Goal: Information Seeking & Learning: Learn about a topic

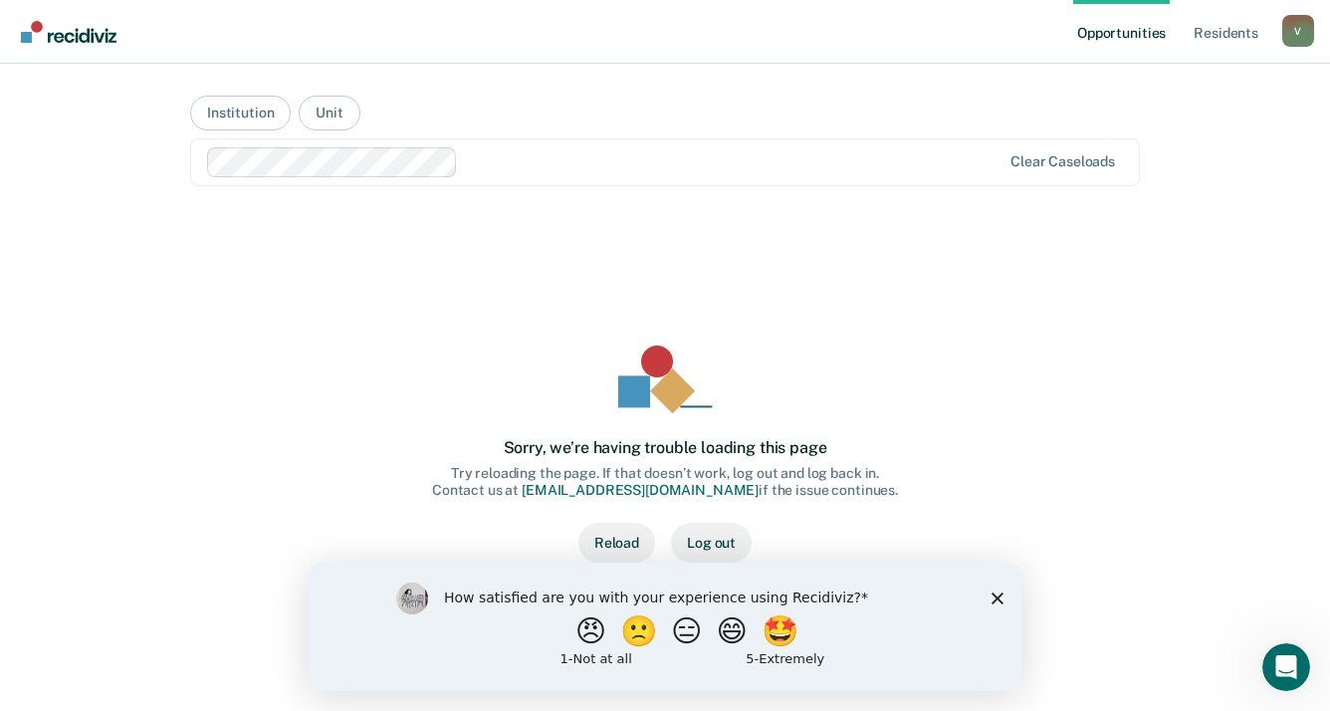
click at [994, 597] on icon "Close survey" at bounding box center [997, 597] width 12 height 12
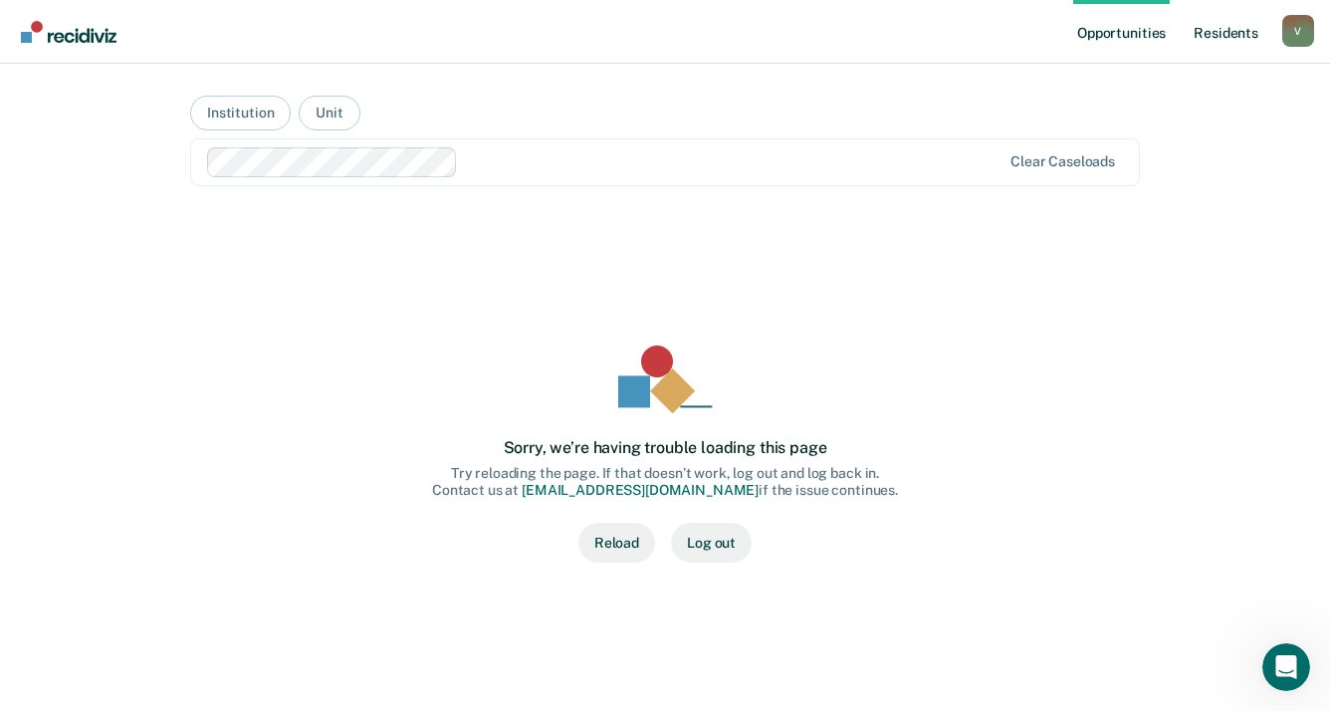
click at [1218, 36] on link "Resident s" at bounding box center [1225, 32] width 73 height 64
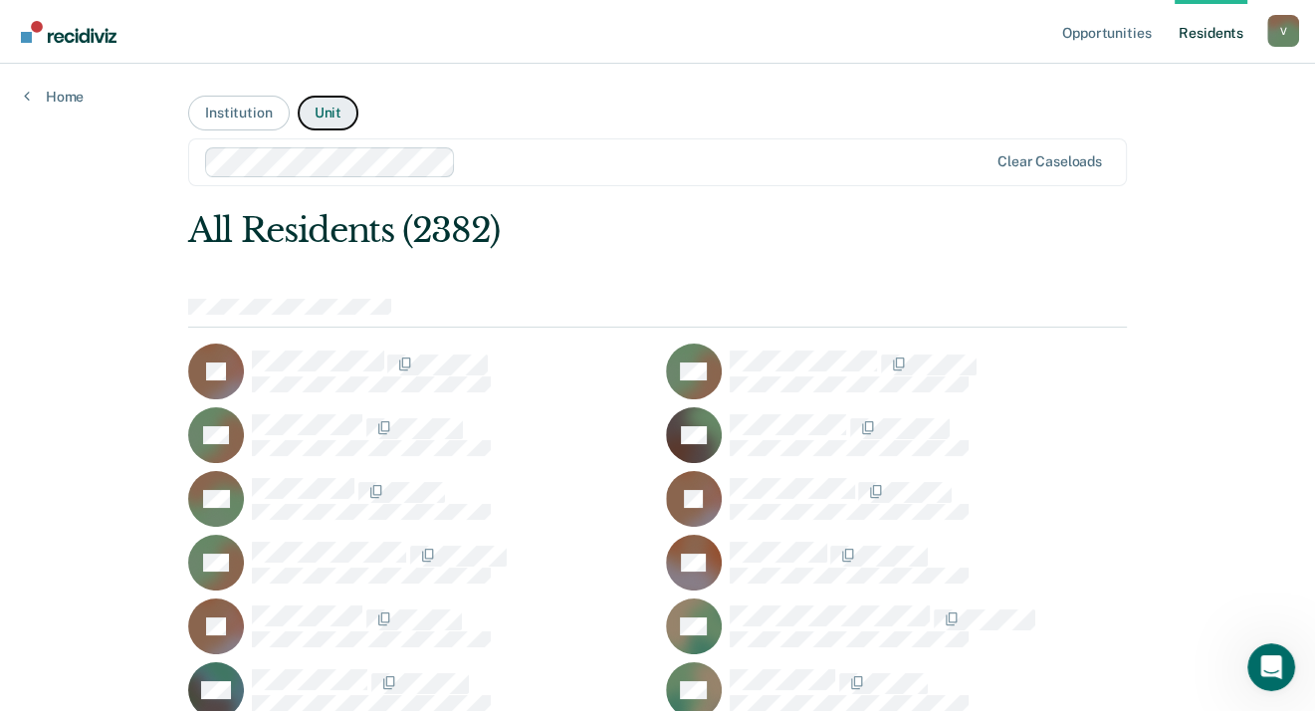
click at [322, 111] on button "Unit" at bounding box center [328, 113] width 61 height 35
click at [225, 111] on button "Institution" at bounding box center [238, 113] width 101 height 35
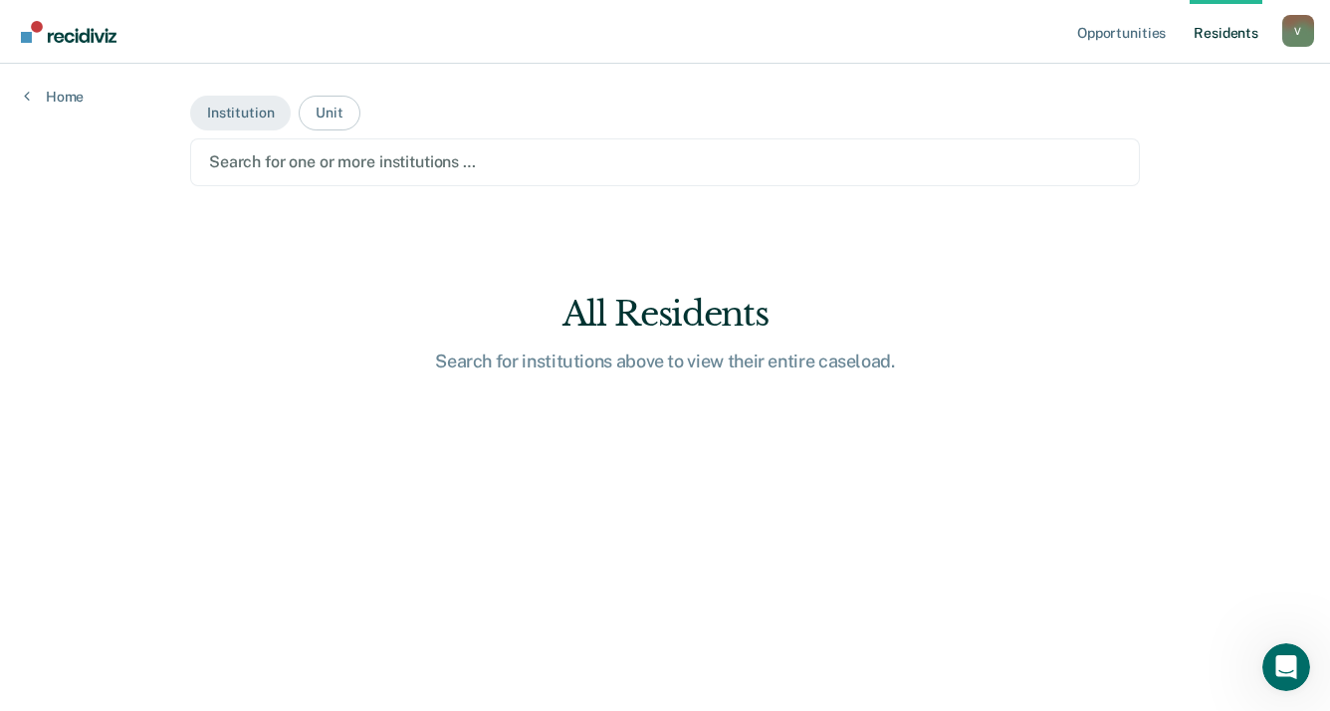
click at [296, 164] on div at bounding box center [665, 161] width 912 height 23
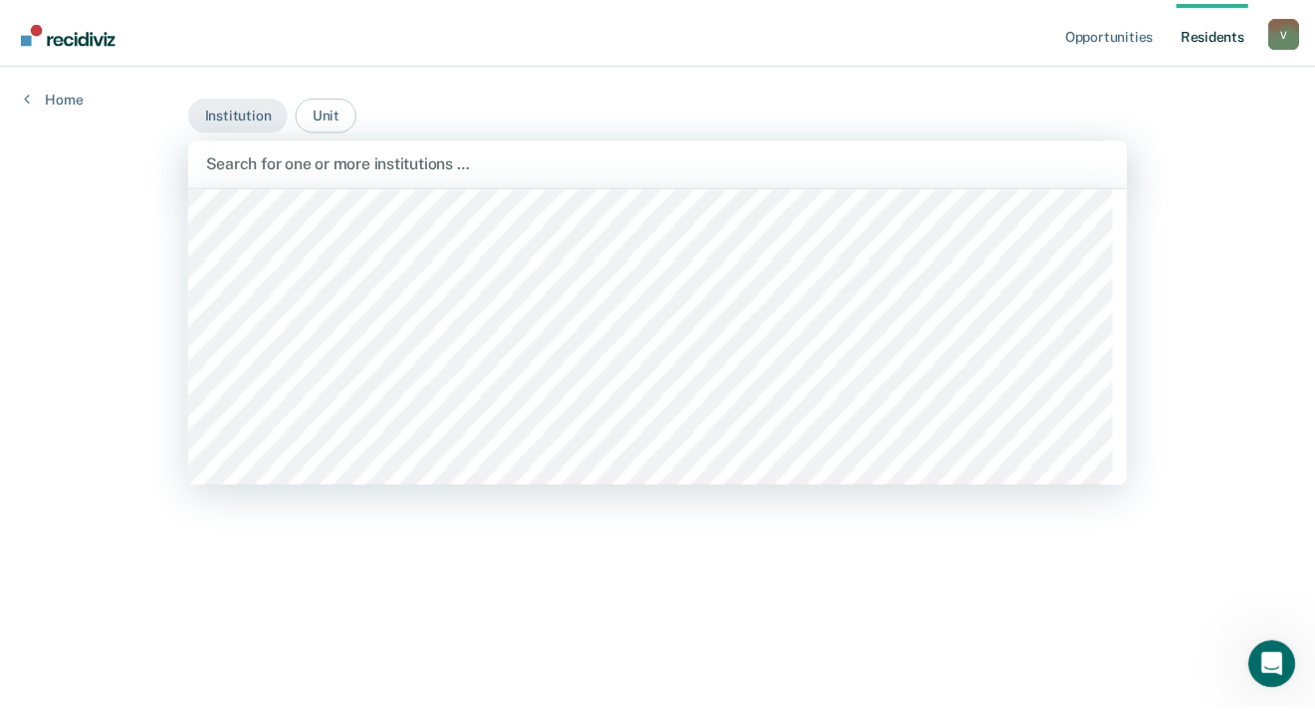
scroll to position [3384, 0]
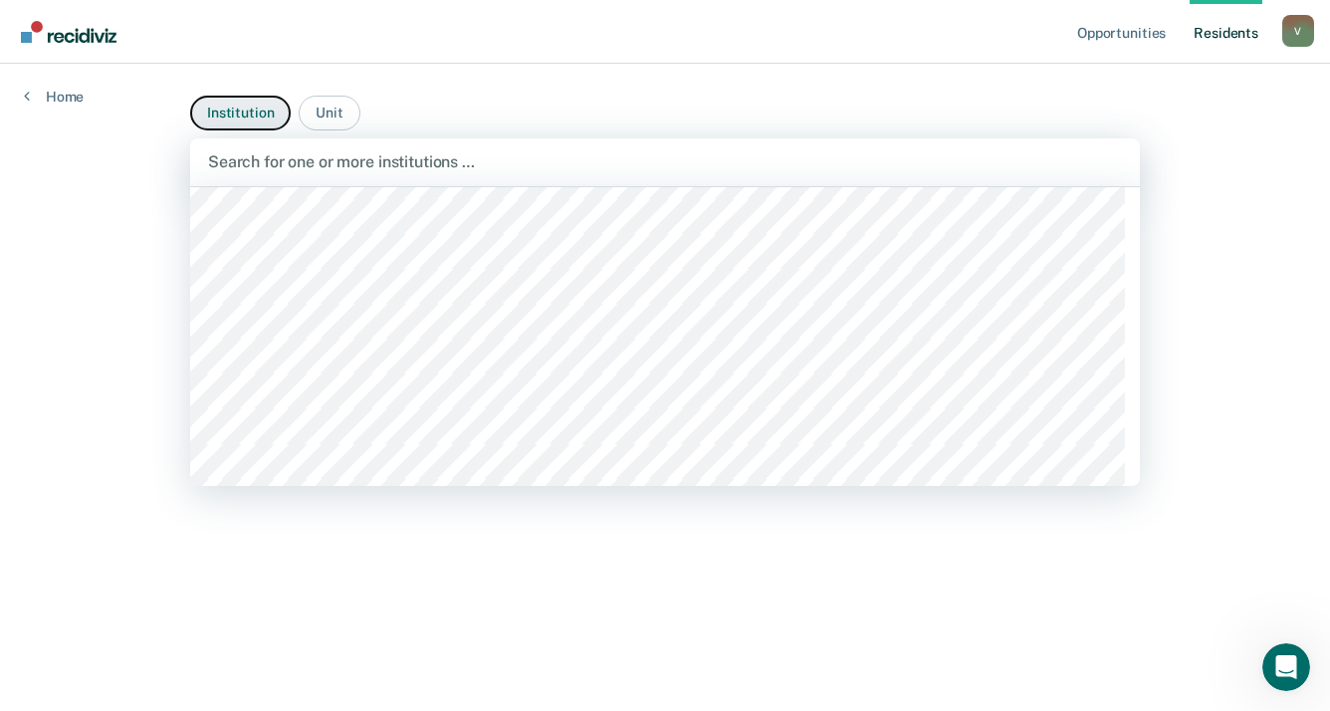
click at [257, 114] on button "Institution" at bounding box center [240, 113] width 101 height 35
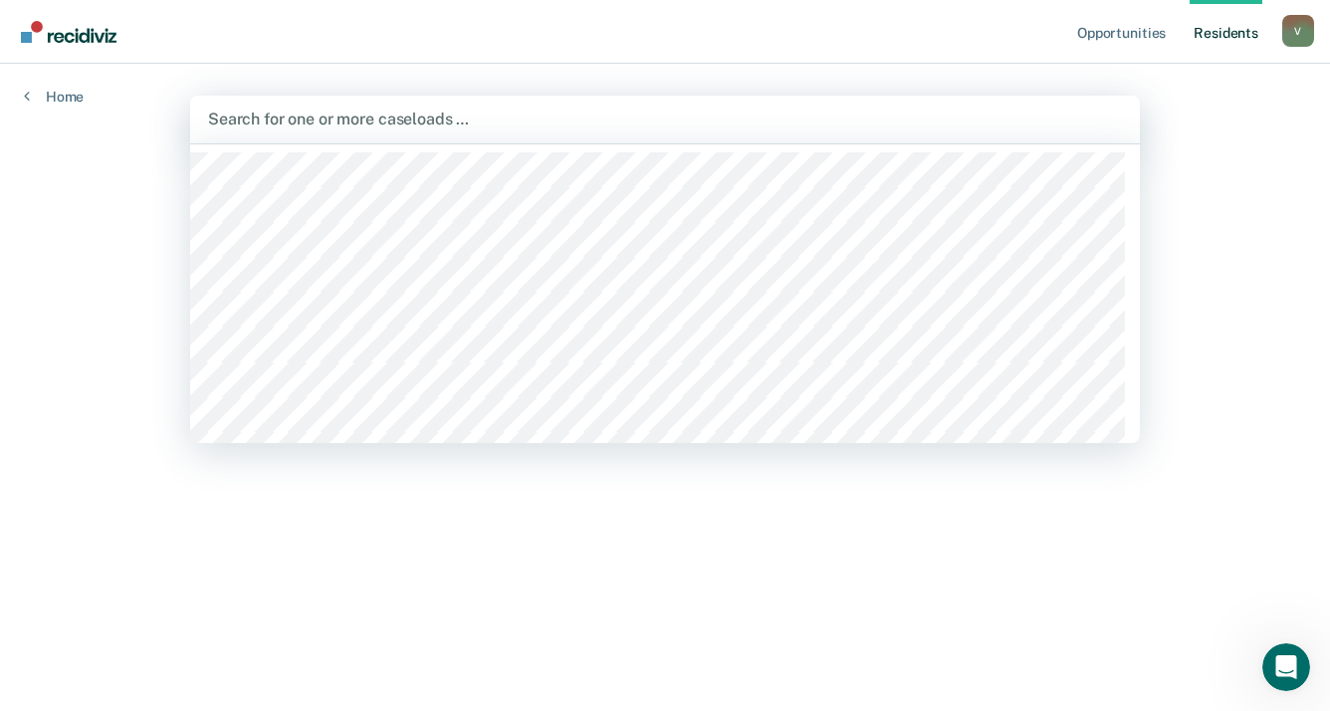
click at [279, 117] on div at bounding box center [665, 118] width 914 height 23
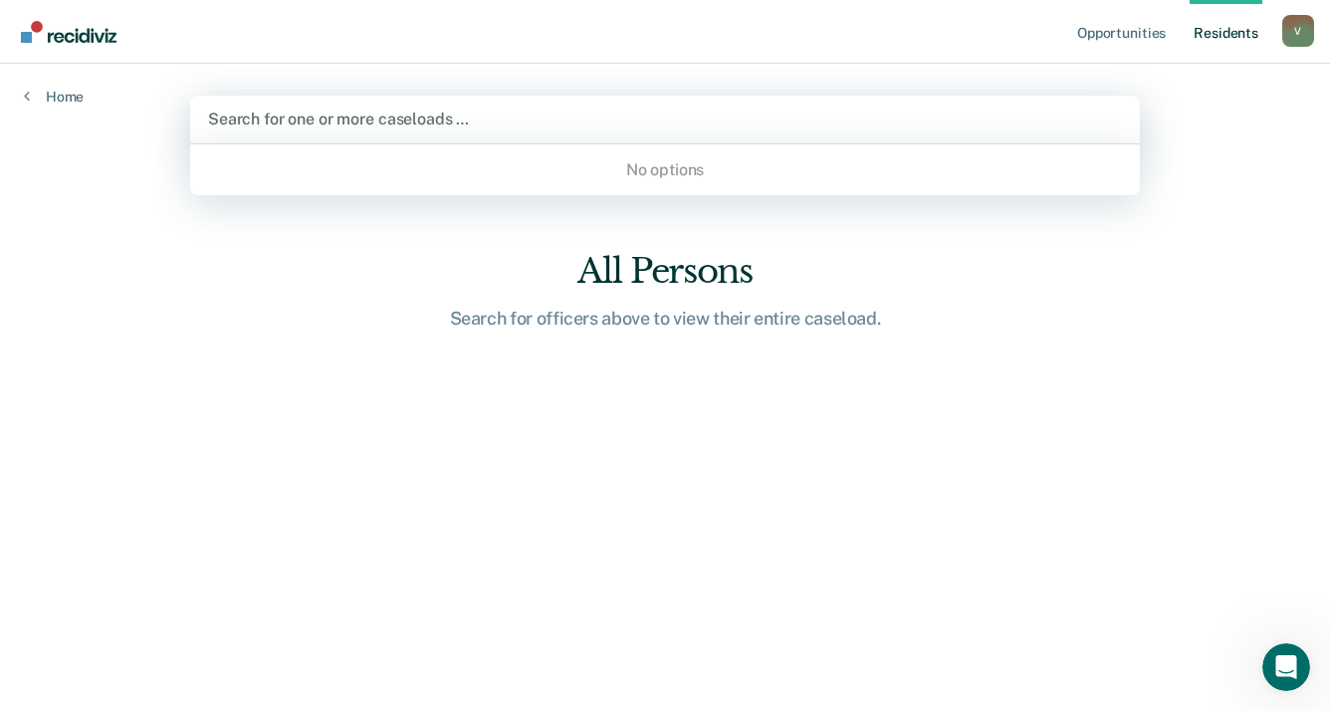
click at [279, 115] on div at bounding box center [665, 118] width 914 height 23
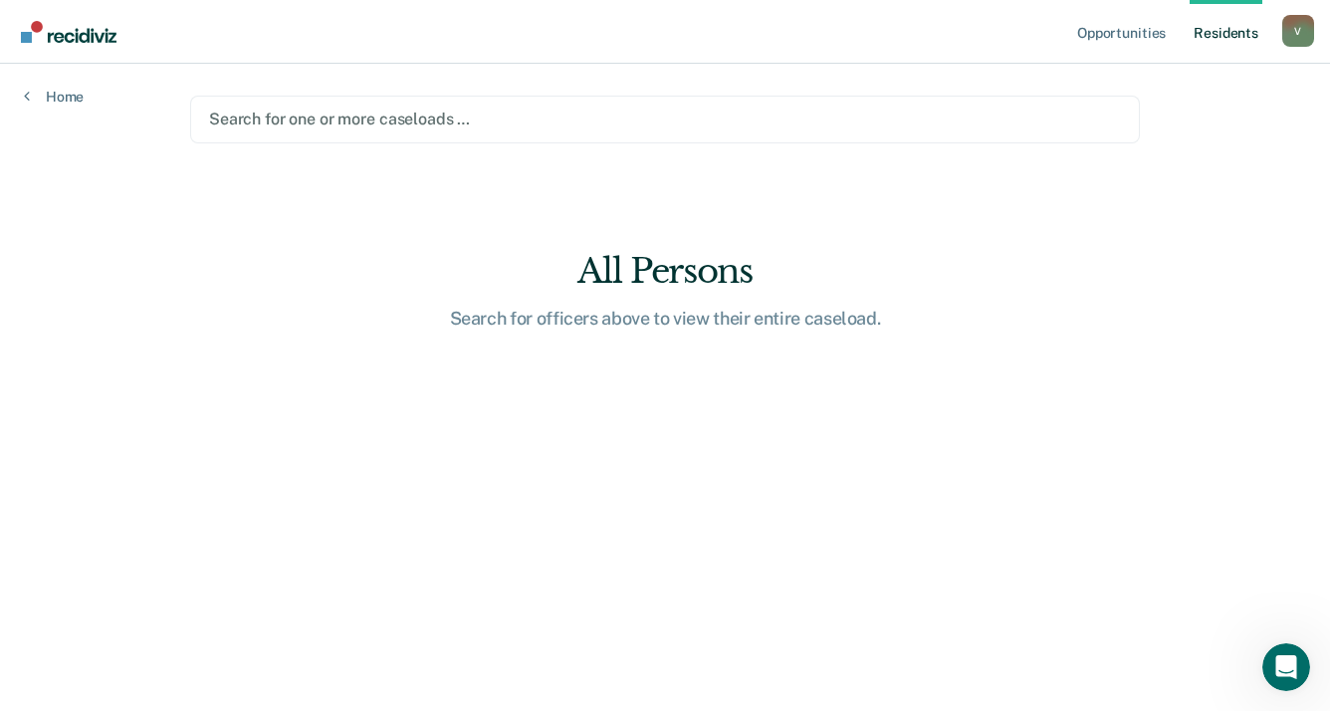
click at [271, 125] on div at bounding box center [665, 118] width 912 height 23
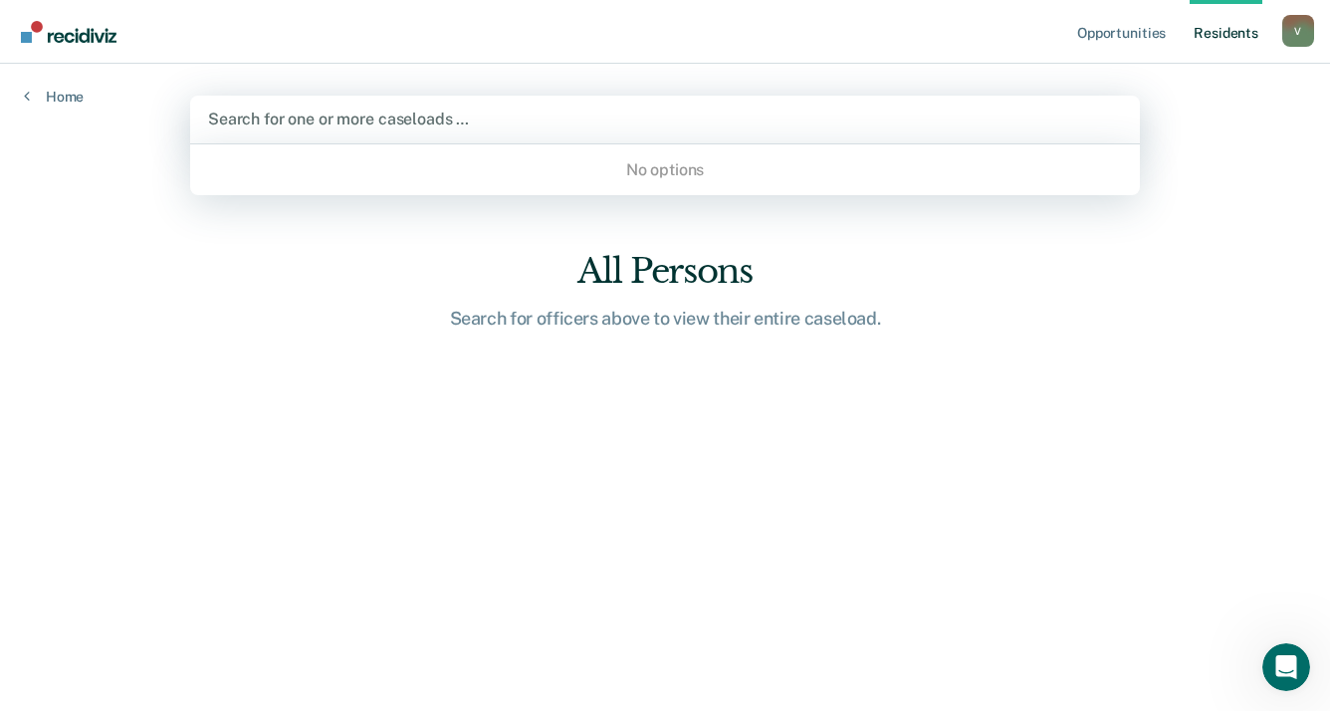
click at [488, 180] on div "No options" at bounding box center [664, 169] width 949 height 35
click at [285, 126] on div at bounding box center [665, 118] width 914 height 23
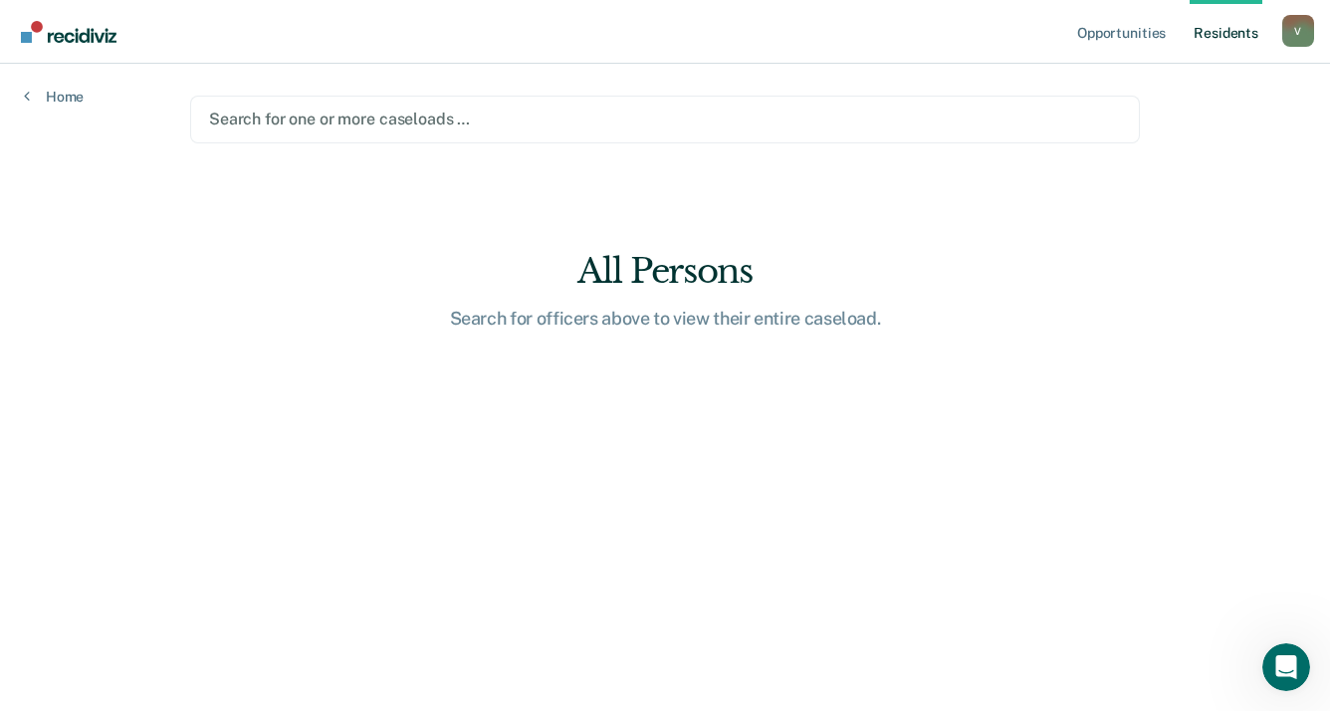
click at [1225, 30] on link "Resident s" at bounding box center [1225, 32] width 73 height 64
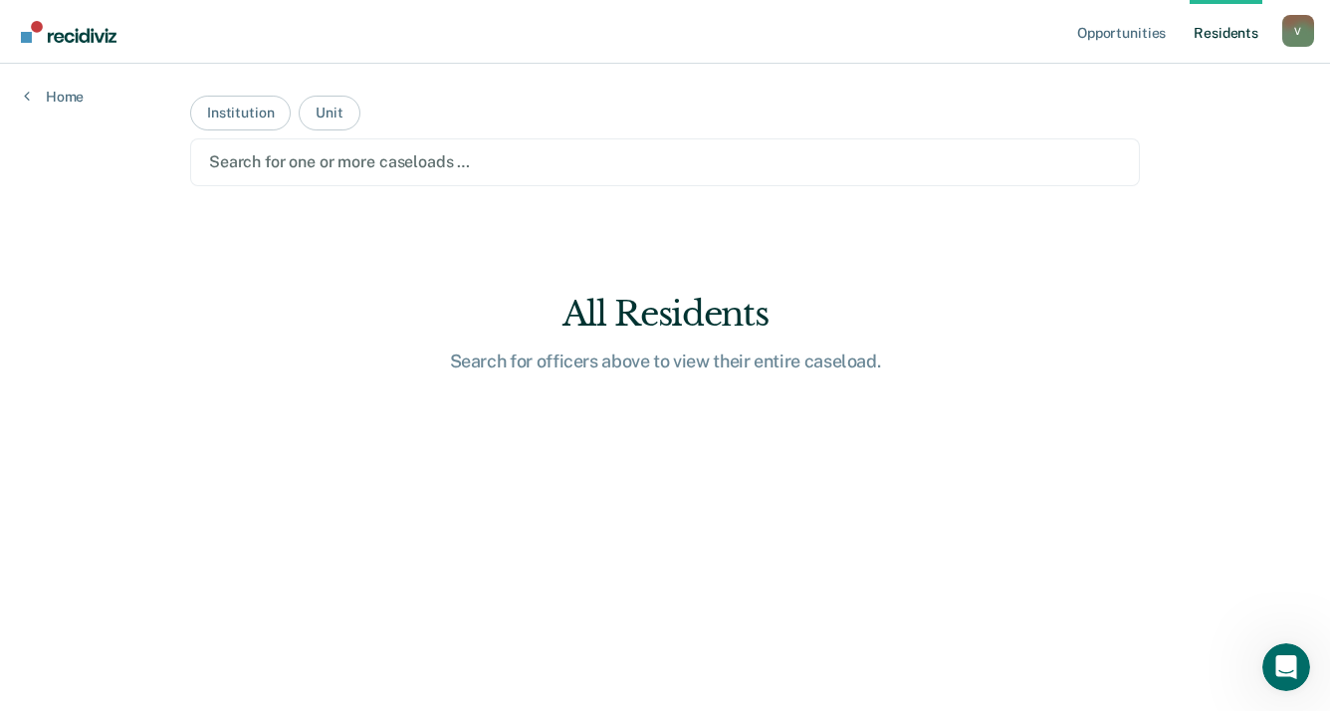
click at [231, 160] on div at bounding box center [665, 161] width 912 height 23
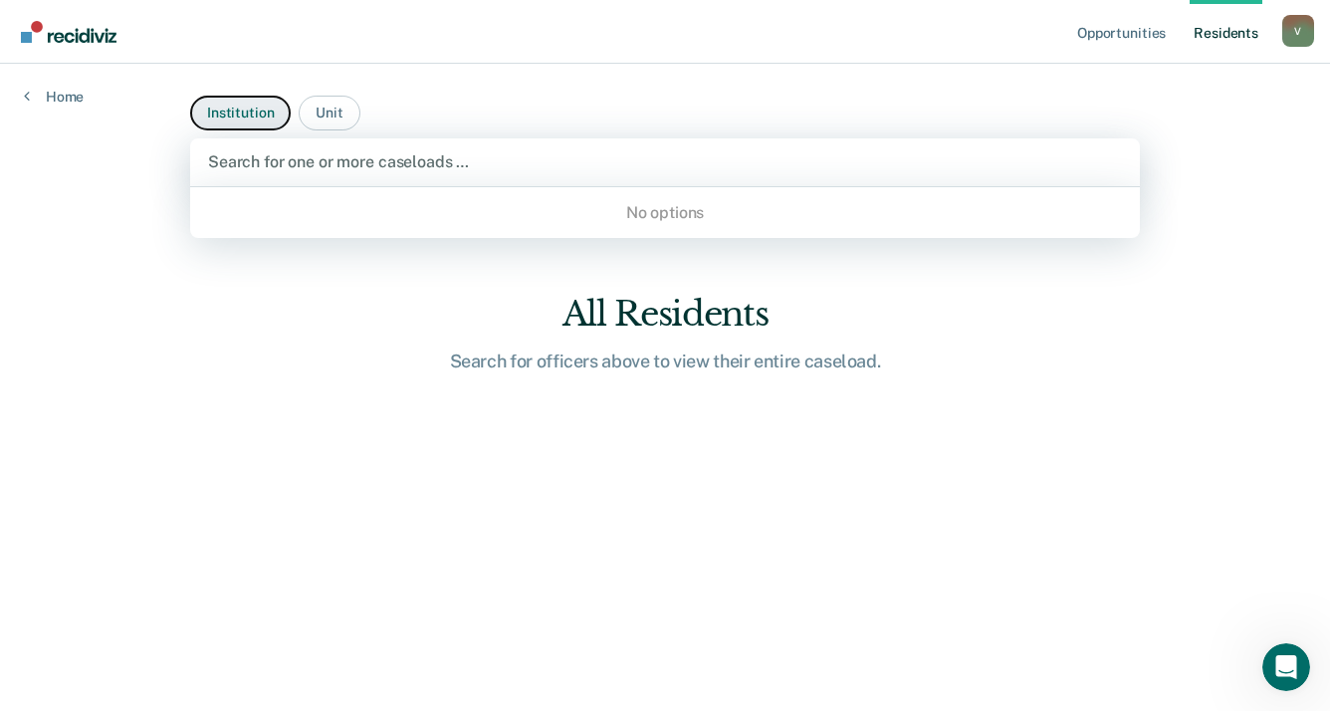
click at [250, 117] on button "Institution" at bounding box center [240, 113] width 101 height 35
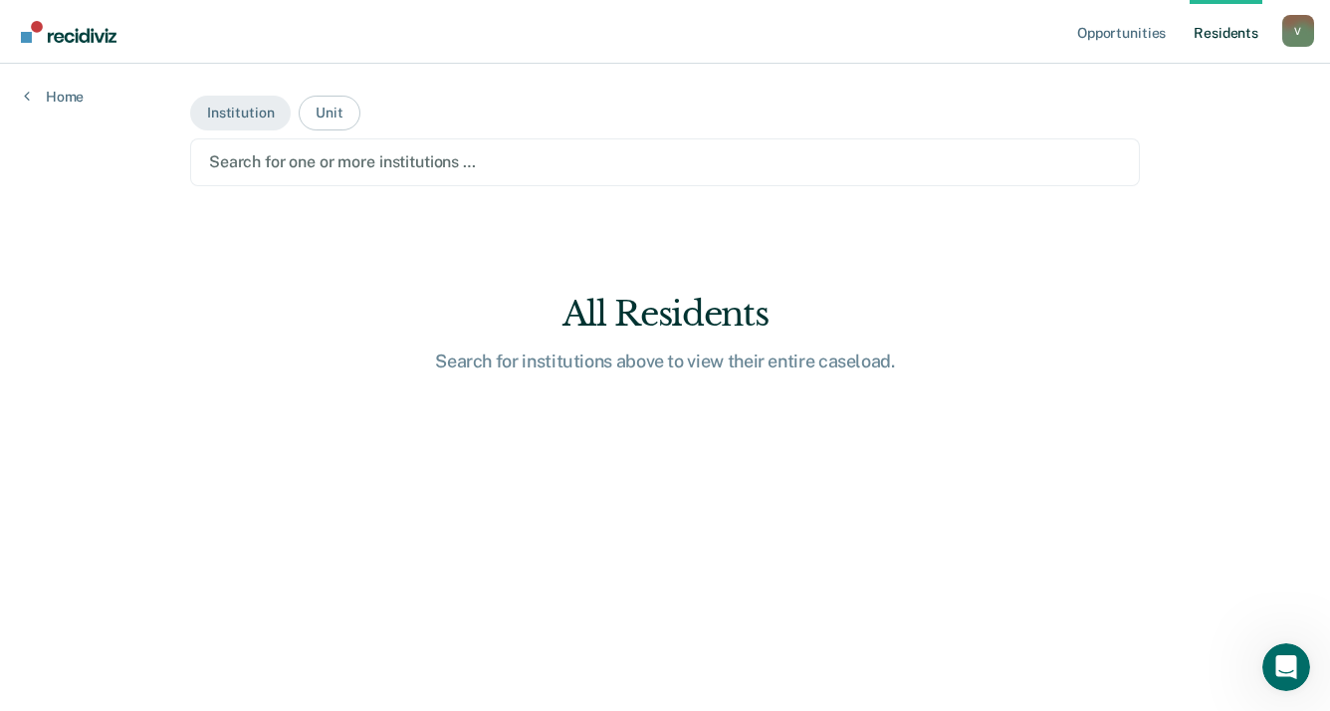
click at [525, 162] on div at bounding box center [665, 161] width 912 height 23
click at [330, 114] on button "Unit" at bounding box center [329, 113] width 61 height 35
click at [74, 98] on link "Home" at bounding box center [54, 97] width 60 height 18
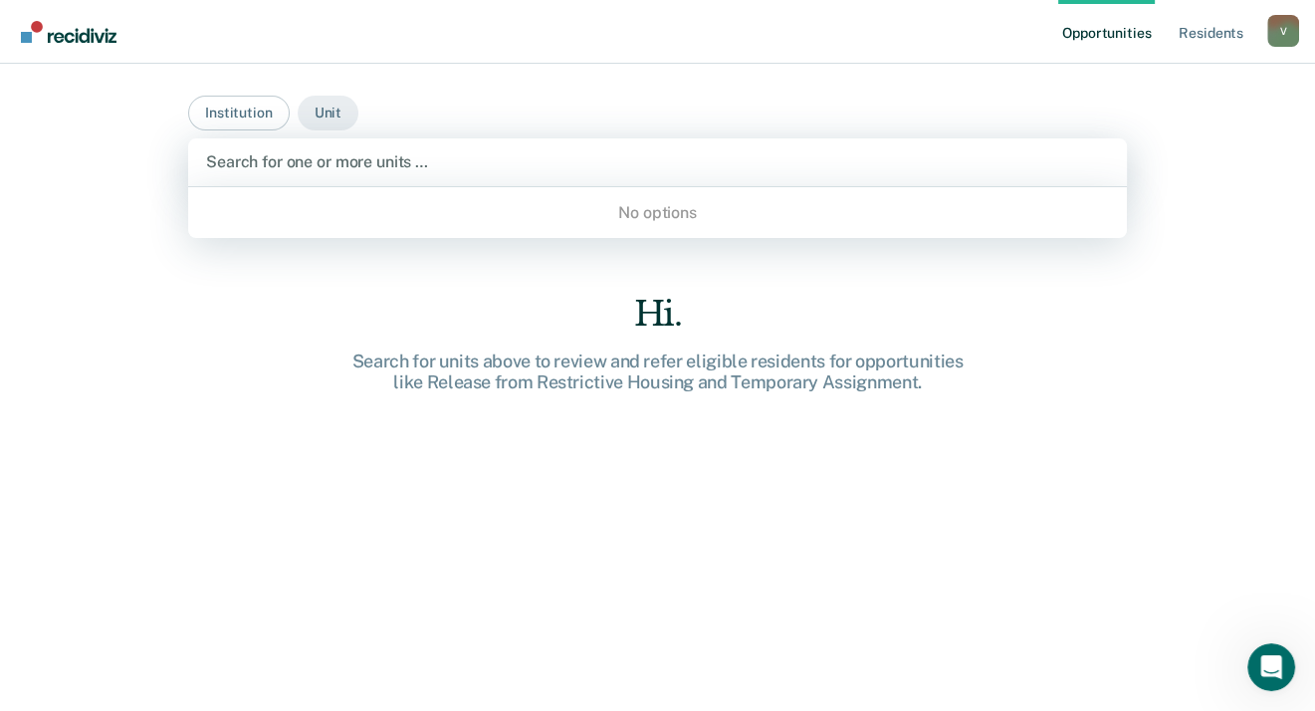
click at [444, 166] on div at bounding box center [657, 161] width 903 height 23
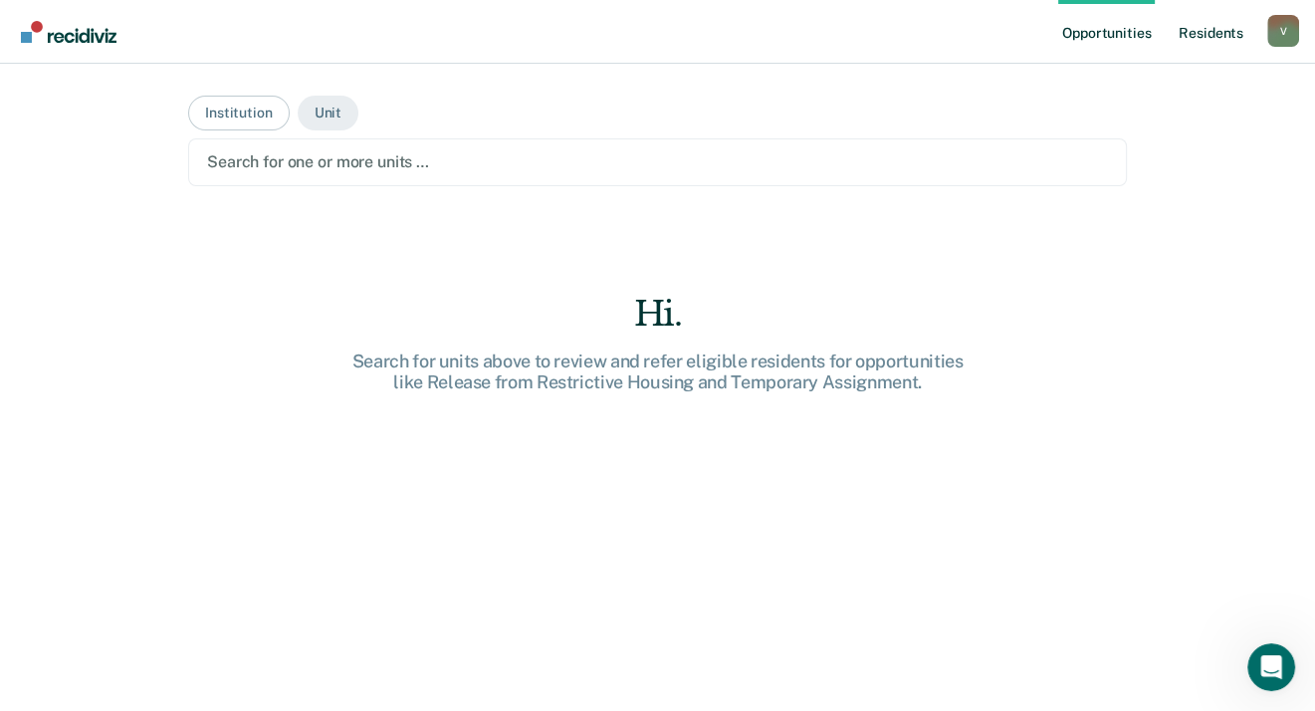
click at [1190, 33] on link "Resident s" at bounding box center [1210, 32] width 73 height 64
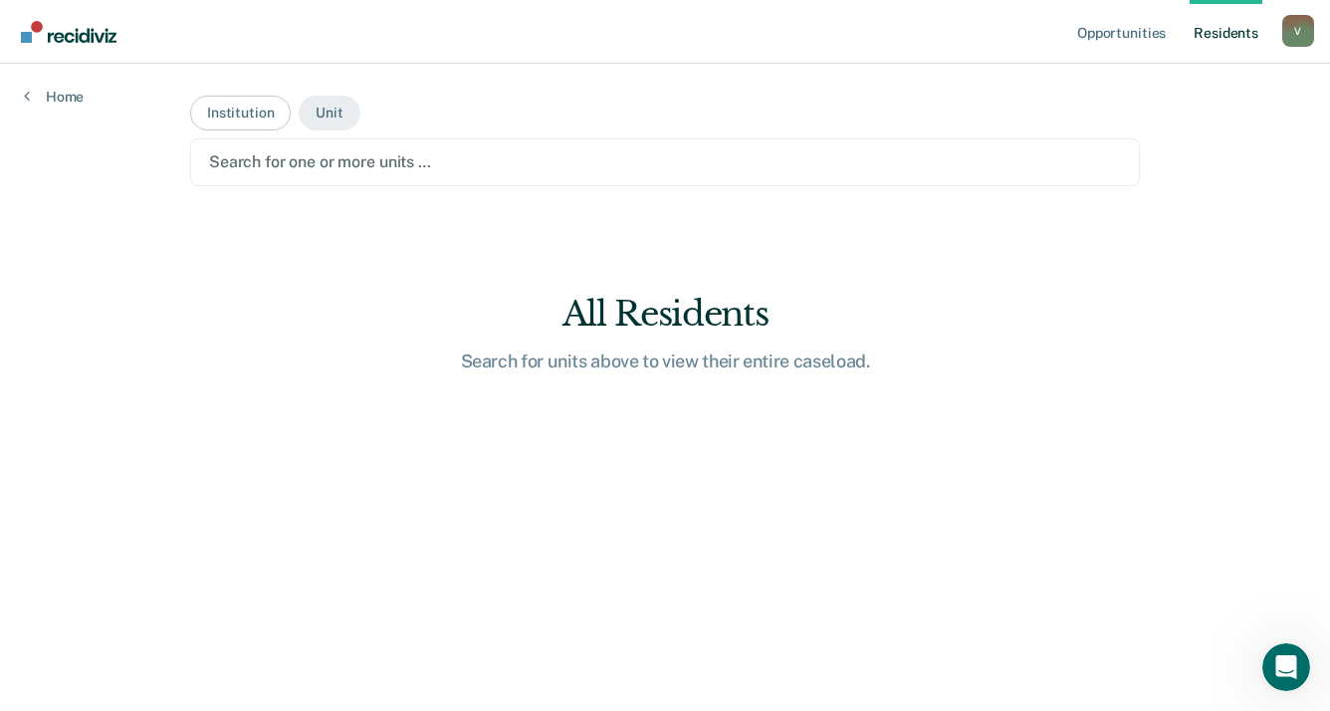
click at [227, 162] on div at bounding box center [665, 161] width 912 height 23
click at [227, 108] on button "Institution" at bounding box center [240, 113] width 101 height 35
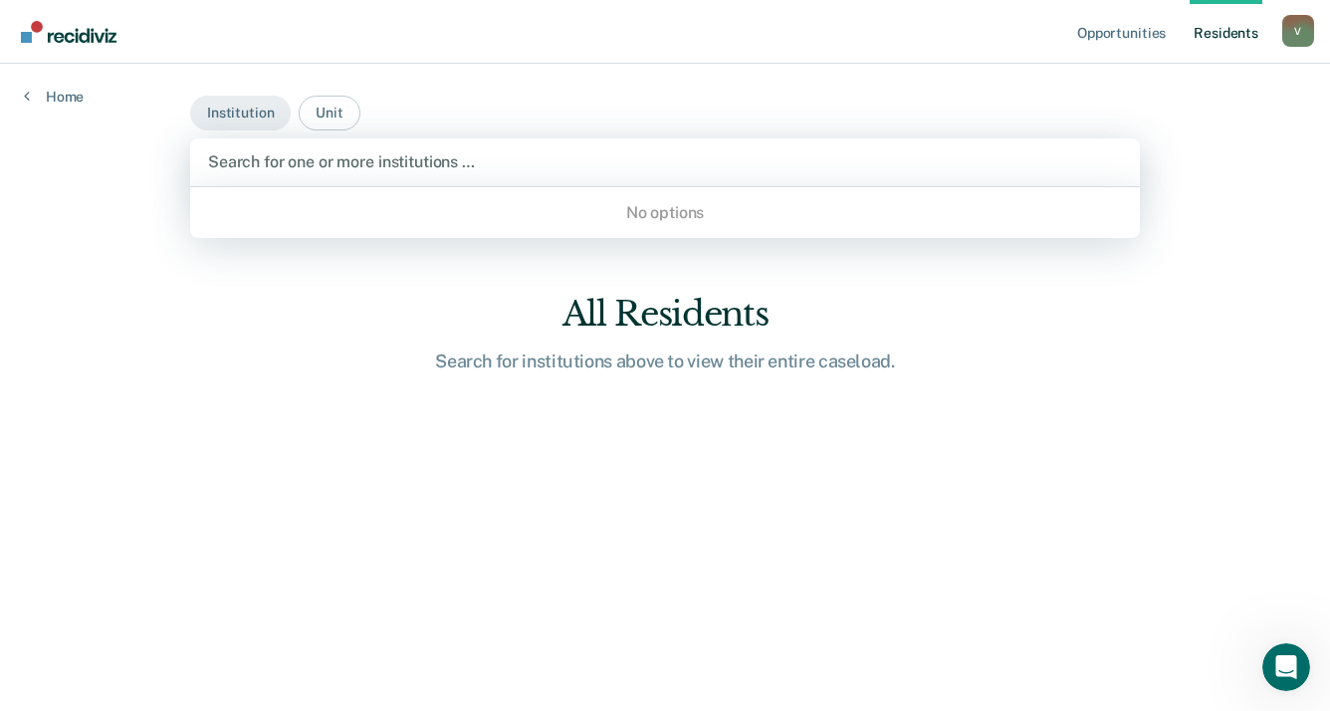
click at [311, 165] on div at bounding box center [665, 161] width 914 height 23
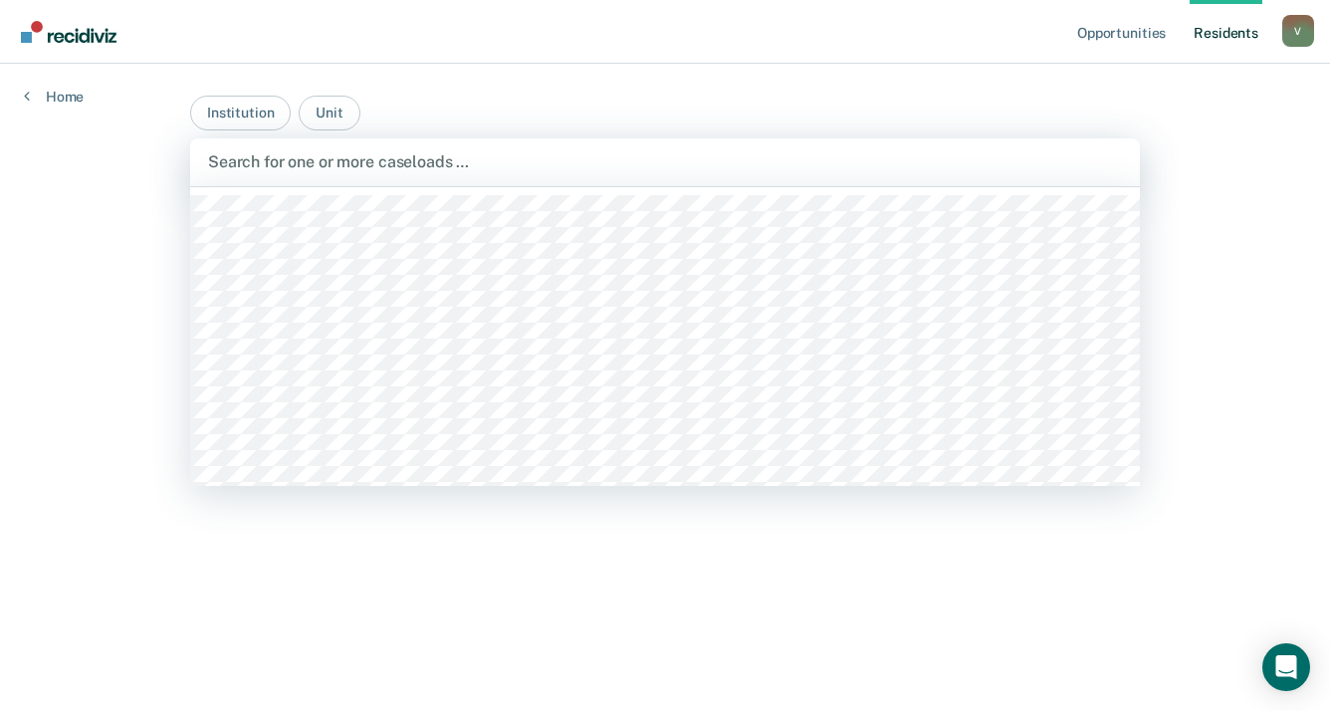
click at [365, 157] on div at bounding box center [665, 161] width 914 height 23
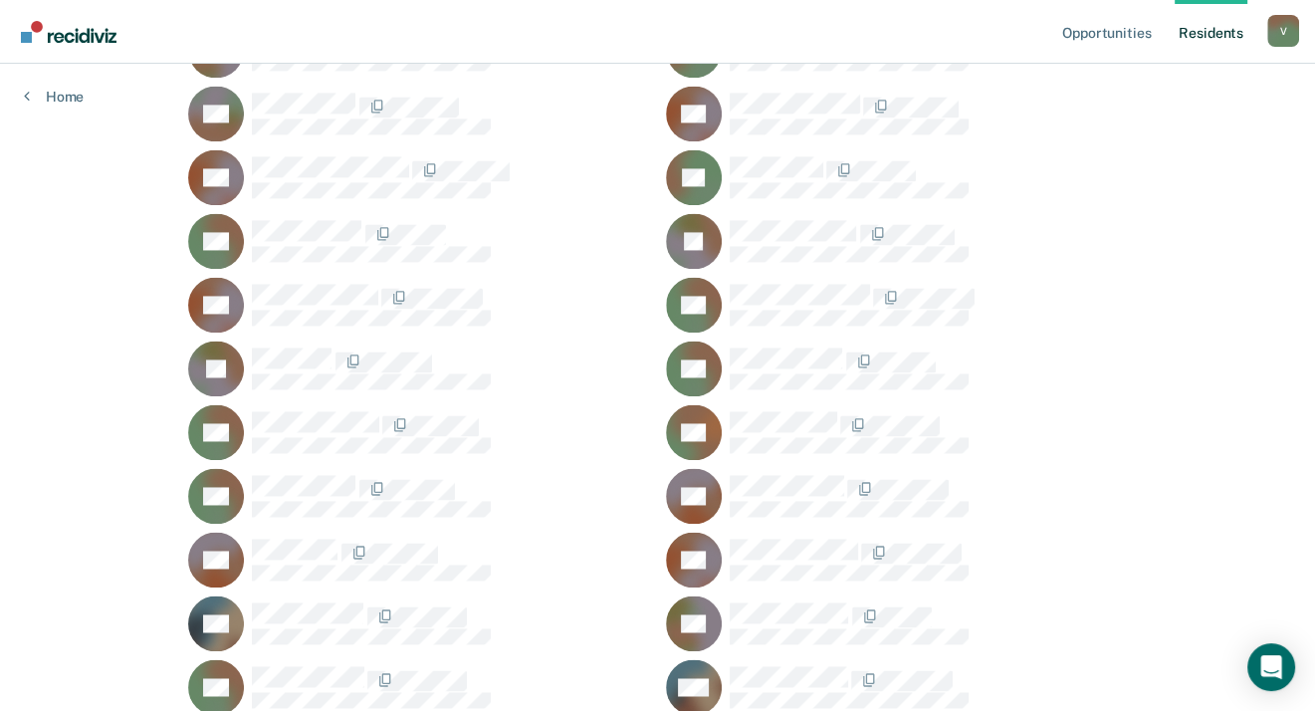
scroll to position [54143, 0]
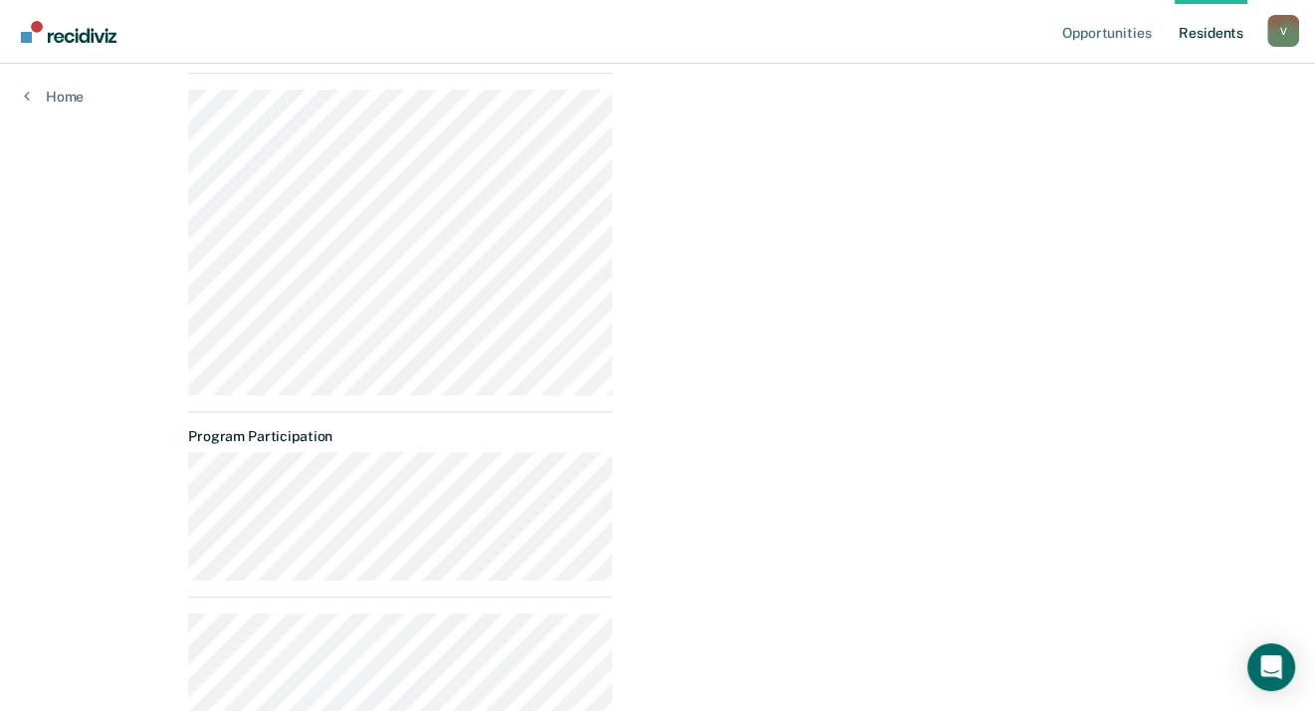
scroll to position [896, 0]
